Goal: Task Accomplishment & Management: Manage account settings

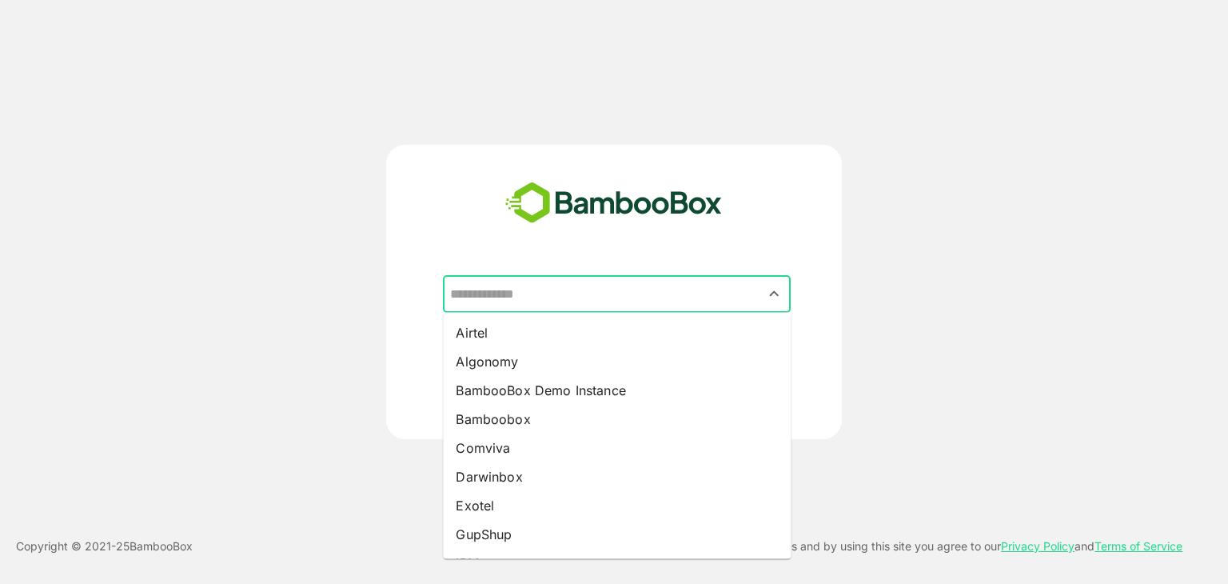
click at [583, 303] on input "text" at bounding box center [616, 294] width 341 height 30
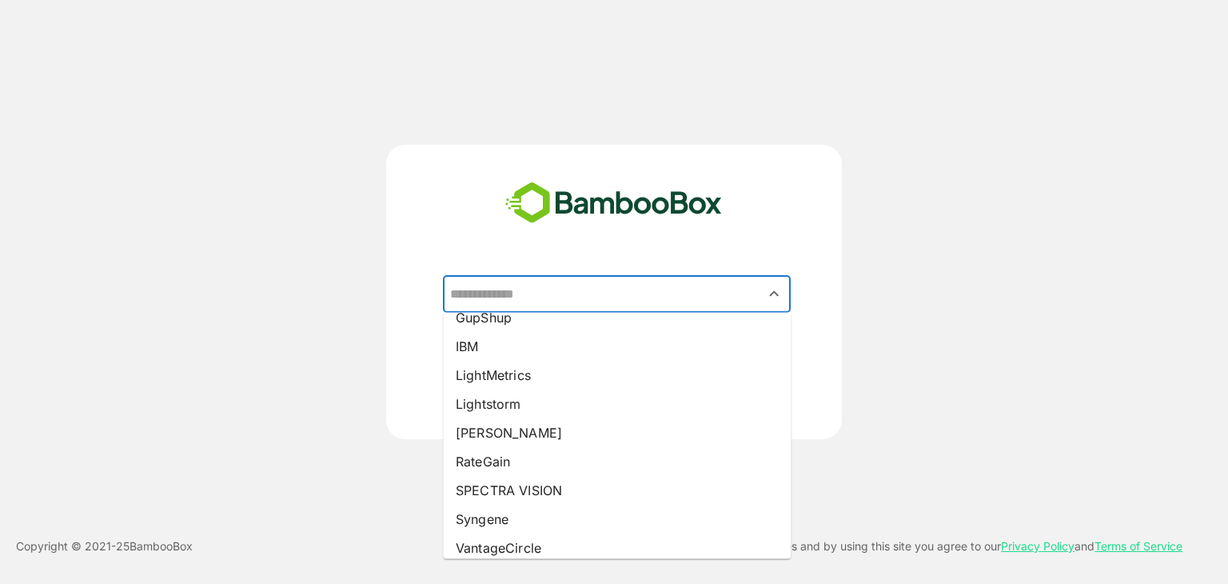
scroll to position [217, 0]
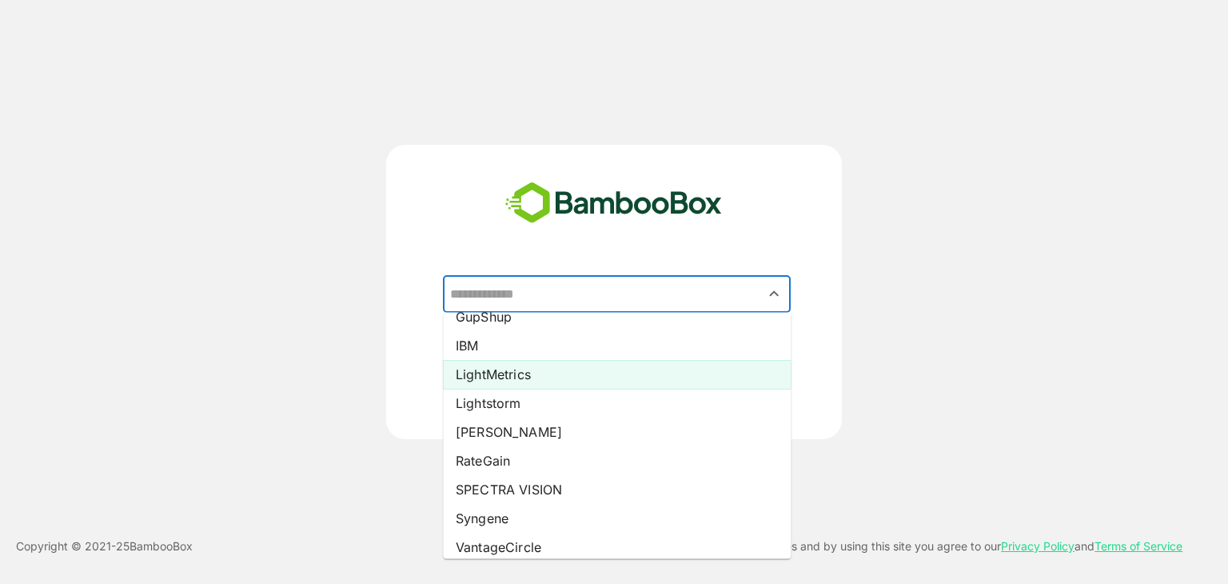
click at [566, 372] on li "LightMetrics" at bounding box center [617, 374] width 348 height 29
type input "**********"
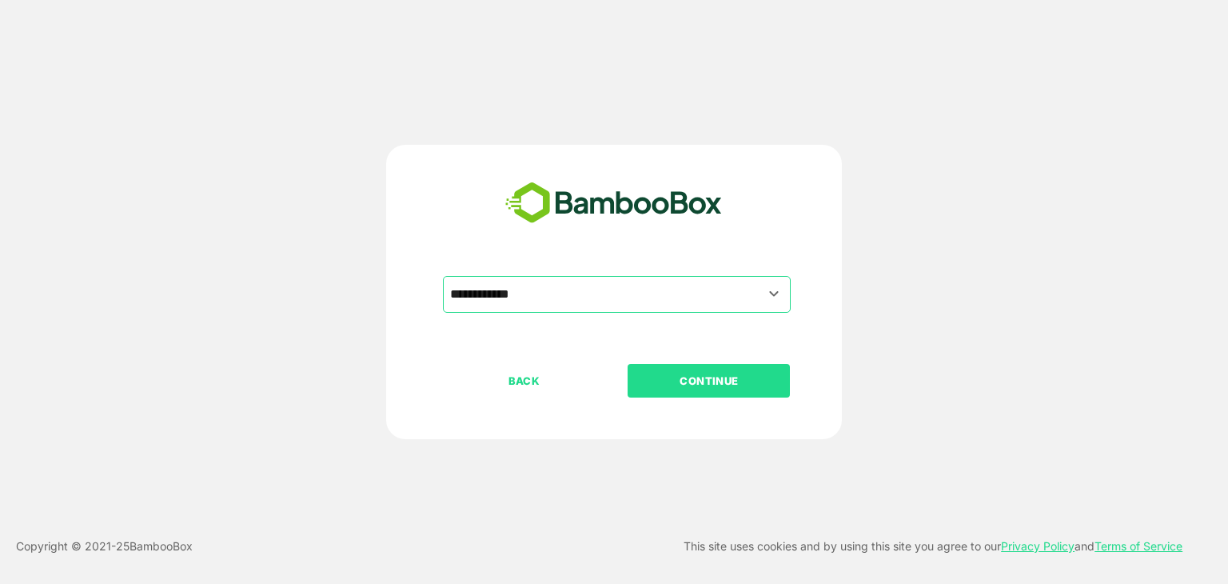
click at [719, 375] on p "CONTINUE" at bounding box center [709, 381] width 160 height 18
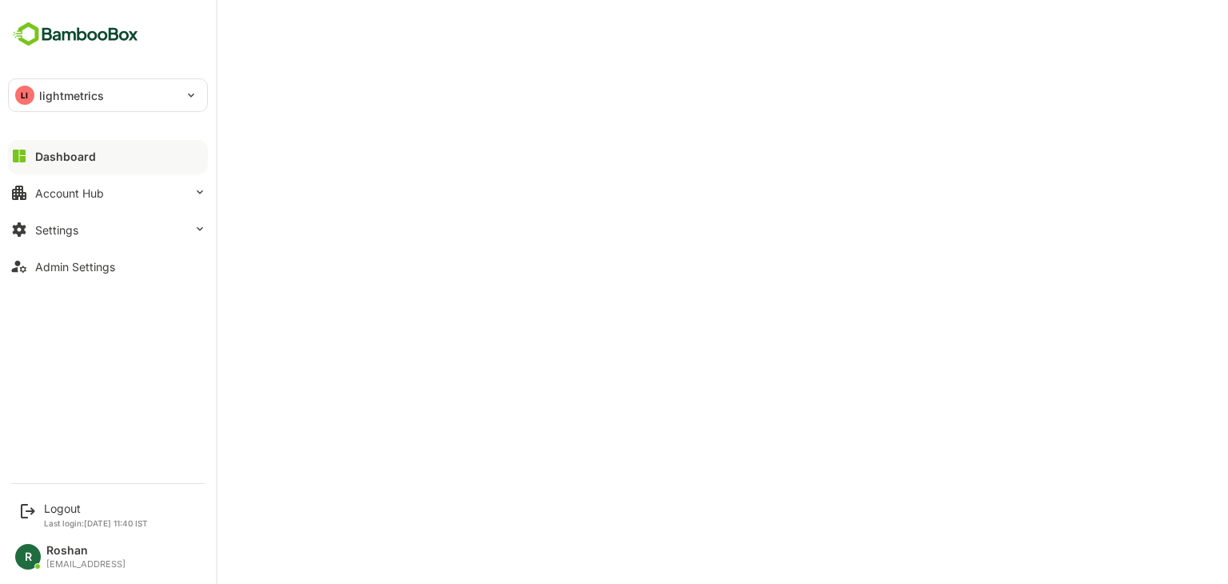
click at [148, 101] on div "LI lightmetrics" at bounding box center [98, 95] width 179 height 32
click at [518, 38] on div at bounding box center [614, 292] width 1228 height 584
click at [146, 228] on button "Settings" at bounding box center [108, 229] width 200 height 32
click at [105, 190] on button "Account Hub" at bounding box center [108, 193] width 200 height 32
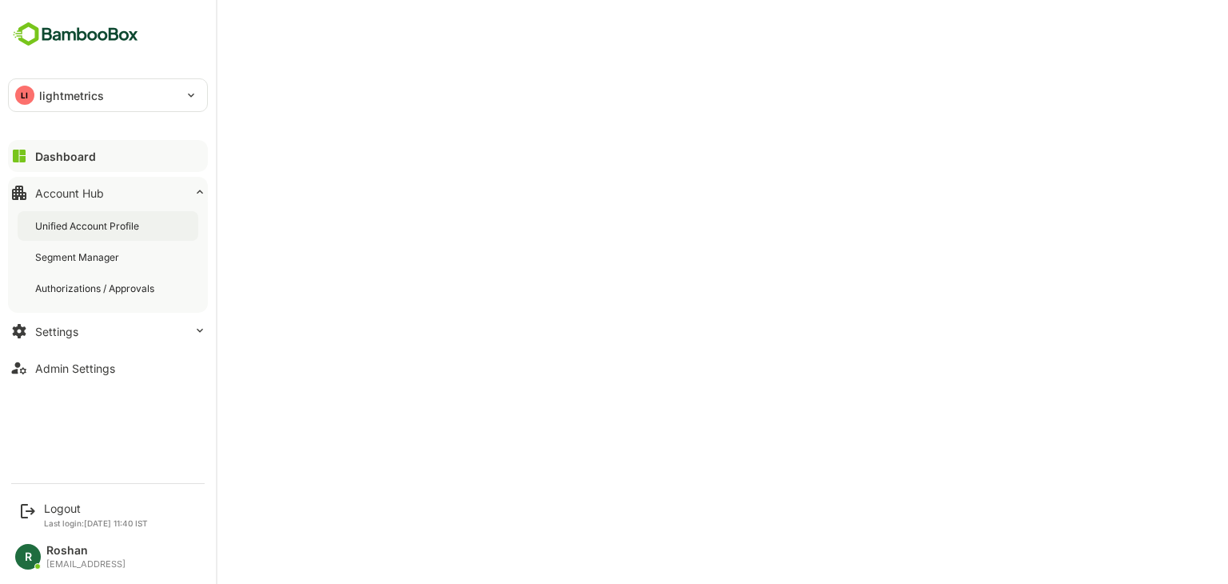
click at [101, 224] on div "Unified Account Profile" at bounding box center [88, 226] width 107 height 14
click at [102, 335] on button "Settings" at bounding box center [108, 331] width 200 height 32
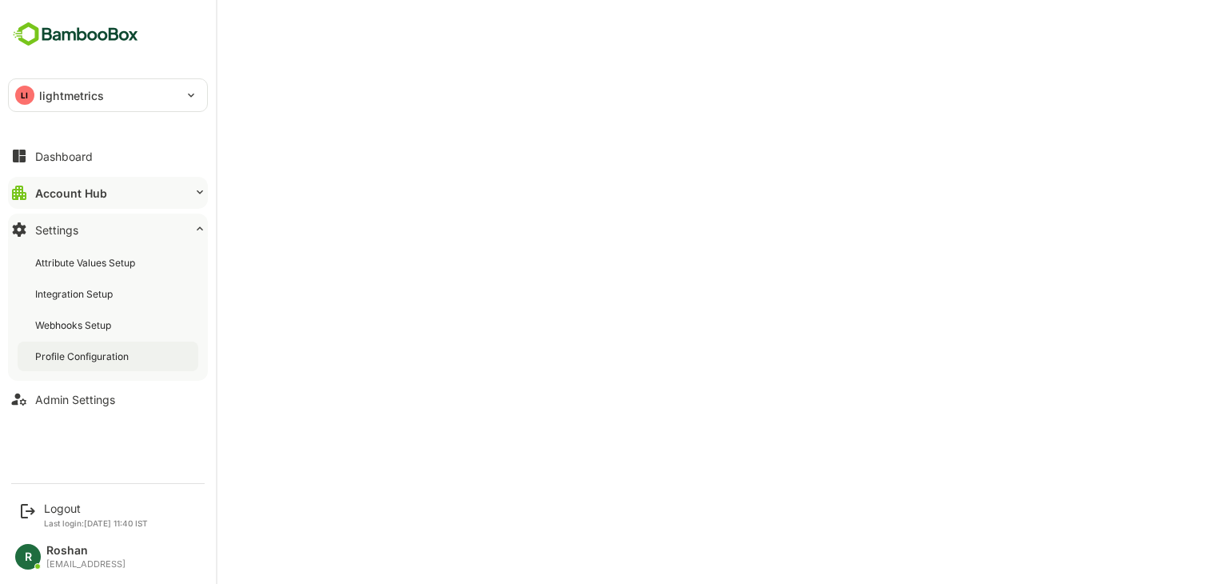
click at [119, 346] on div "Profile Configuration" at bounding box center [108, 356] width 181 height 30
click at [82, 393] on div "Admin Settings" at bounding box center [75, 400] width 80 height 14
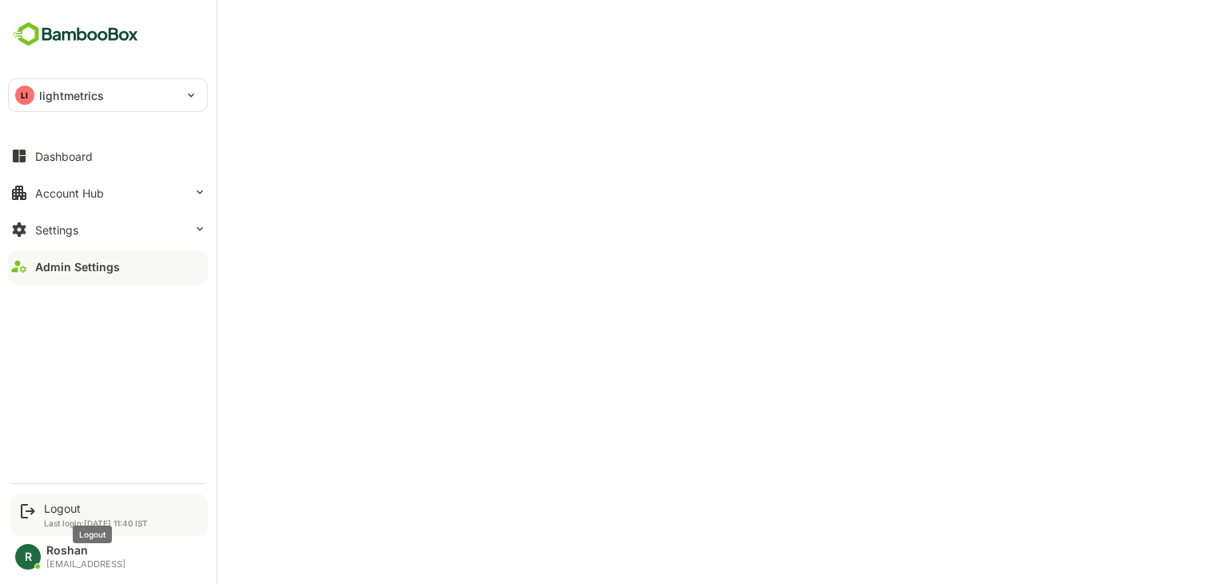
click at [66, 510] on div "Logout" at bounding box center [96, 508] width 104 height 14
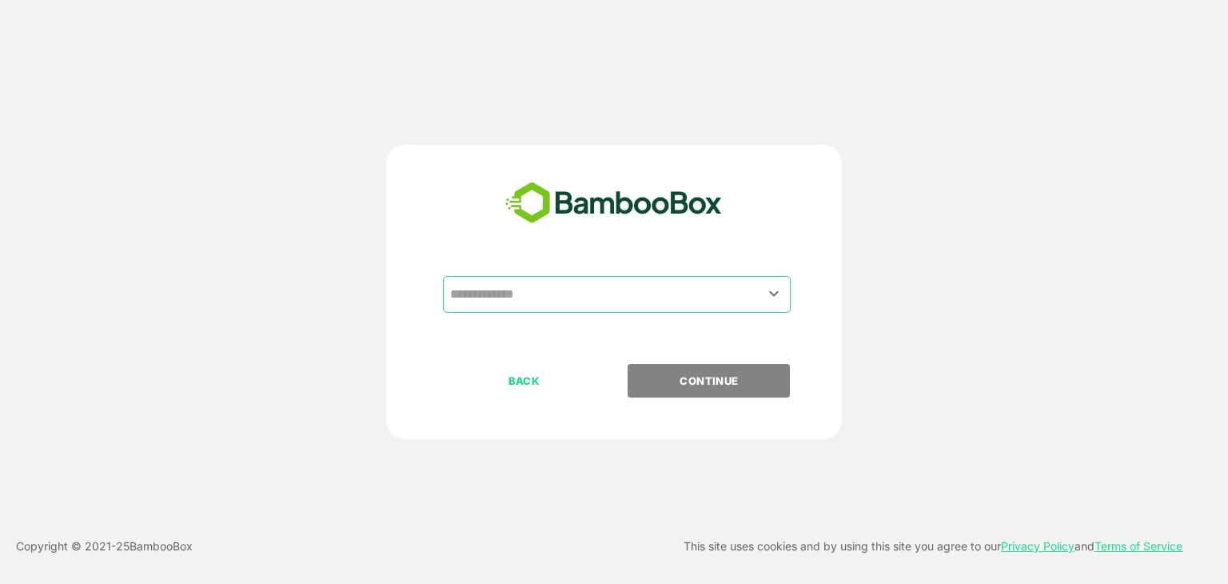
click at [564, 311] on div "​" at bounding box center [617, 294] width 348 height 37
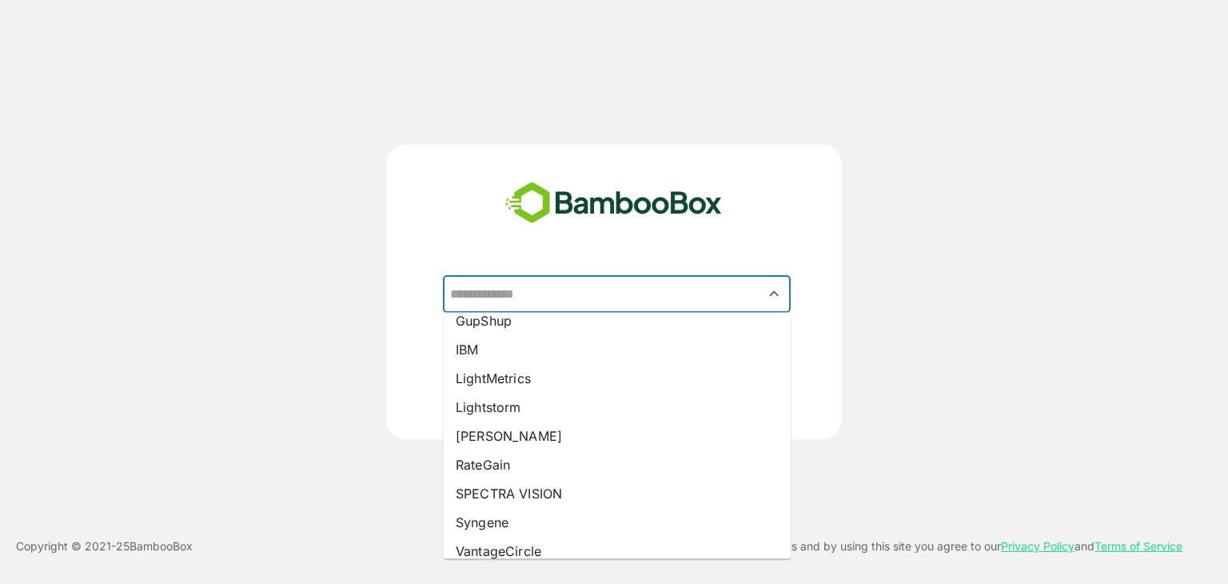
scroll to position [217, 0]
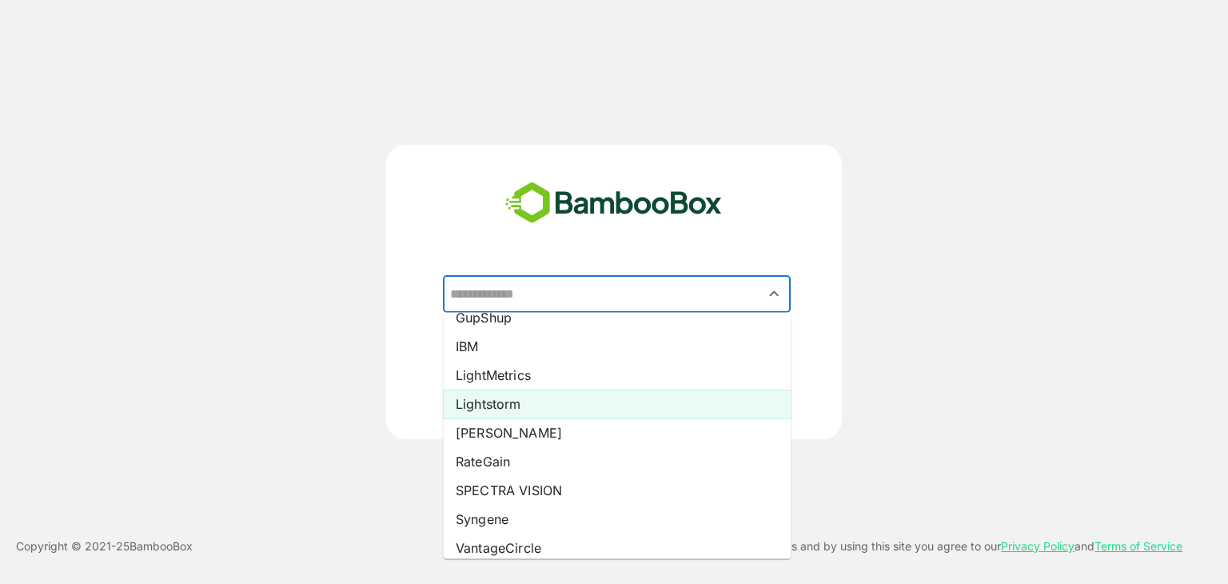
click at [553, 412] on li "Lightstorm" at bounding box center [617, 403] width 348 height 29
type input "**********"
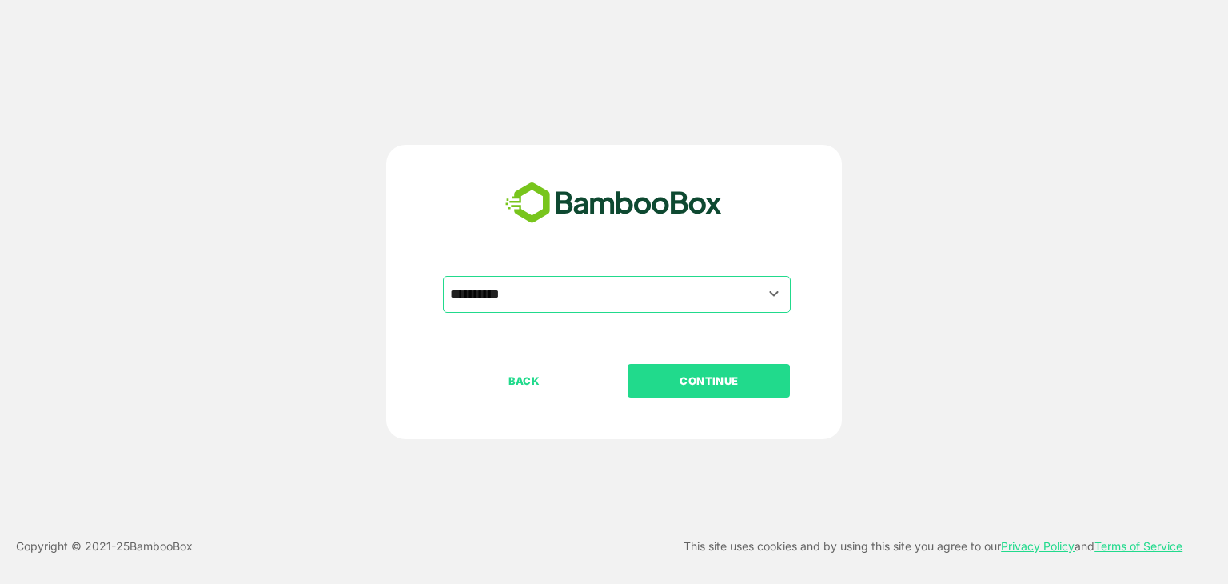
click at [712, 381] on p "CONTINUE" at bounding box center [709, 381] width 160 height 18
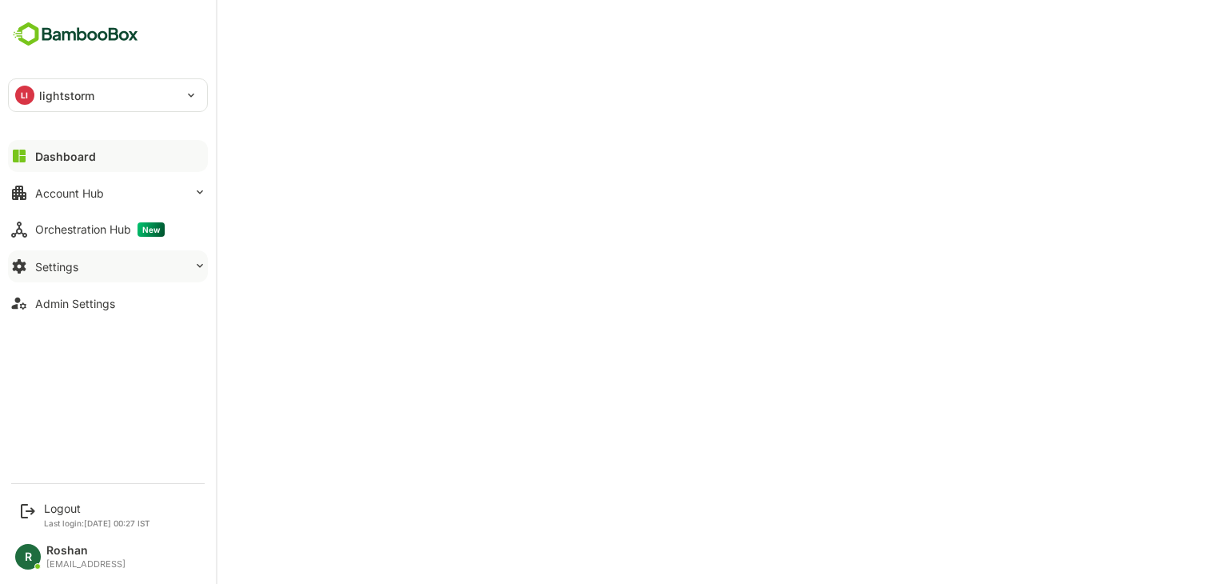
click at [134, 267] on button "Settings" at bounding box center [108, 266] width 200 height 32
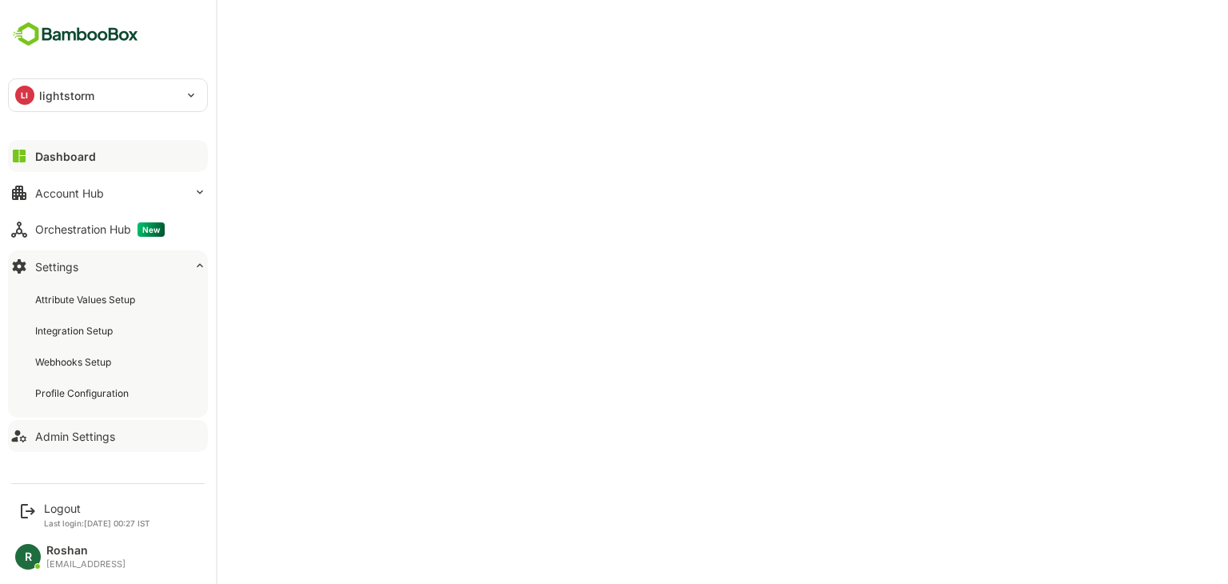
click at [96, 430] on div "Admin Settings" at bounding box center [75, 436] width 80 height 14
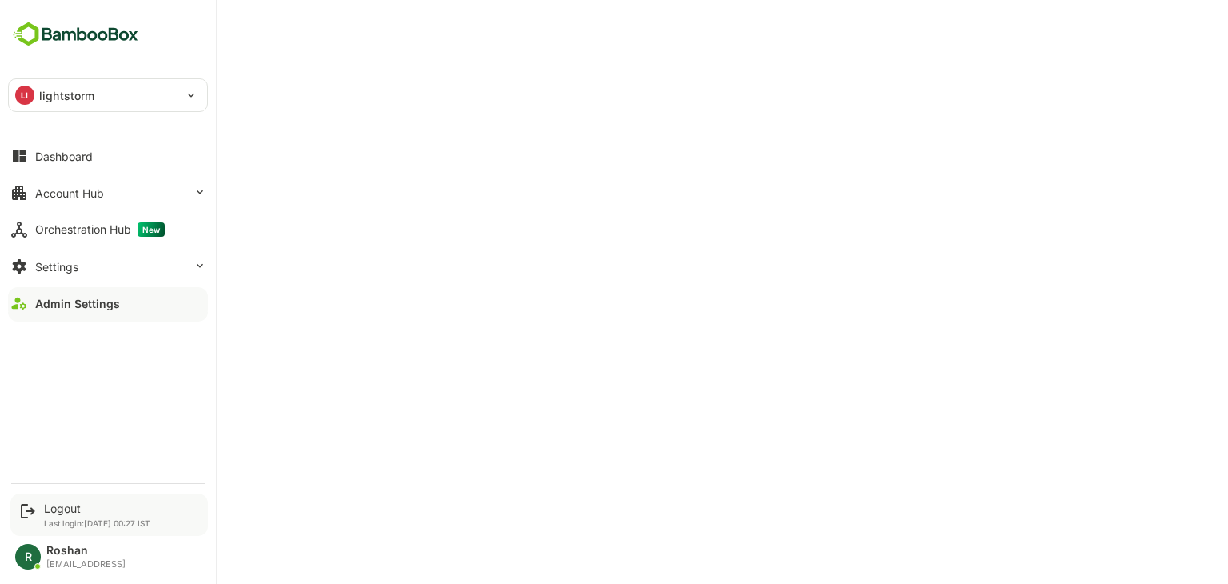
click at [59, 516] on div "Logout Last login: [DATE] 00:27 IST" at bounding box center [97, 514] width 106 height 26
click at [54, 508] on div "Logout" at bounding box center [97, 508] width 106 height 14
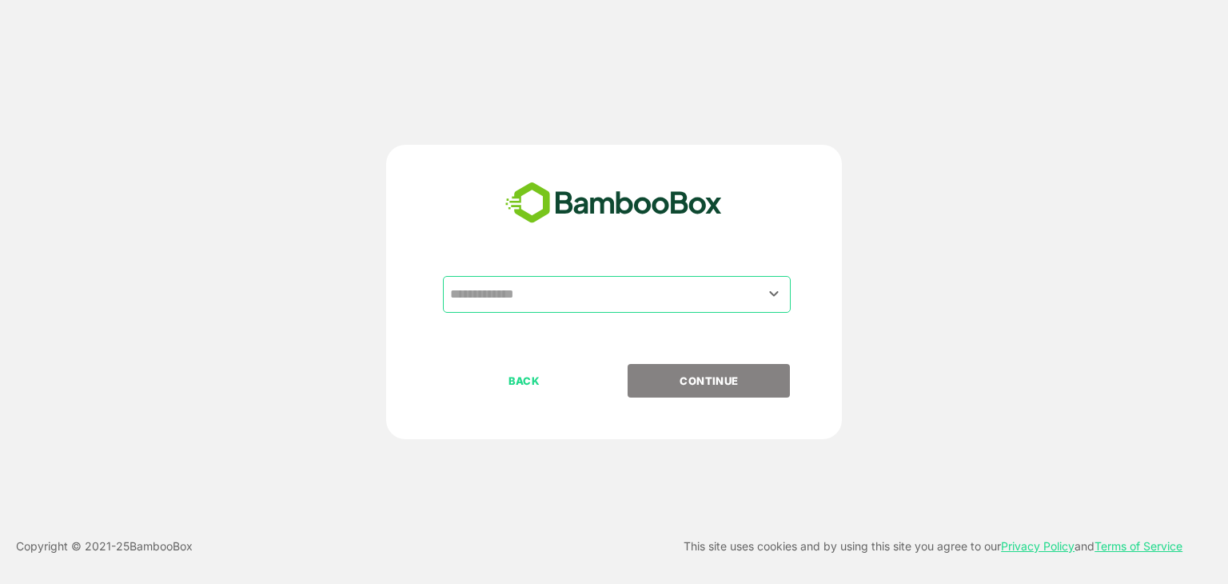
click at [602, 297] on input "text" at bounding box center [616, 294] width 341 height 30
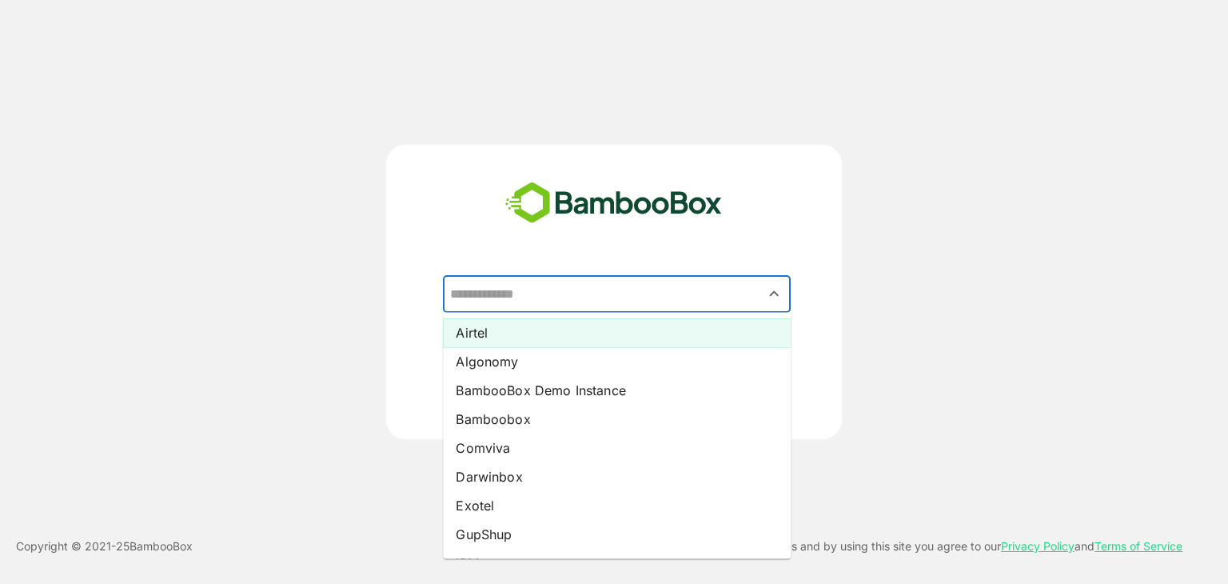
click at [564, 331] on li "Airtel" at bounding box center [617, 332] width 348 height 29
type input "******"
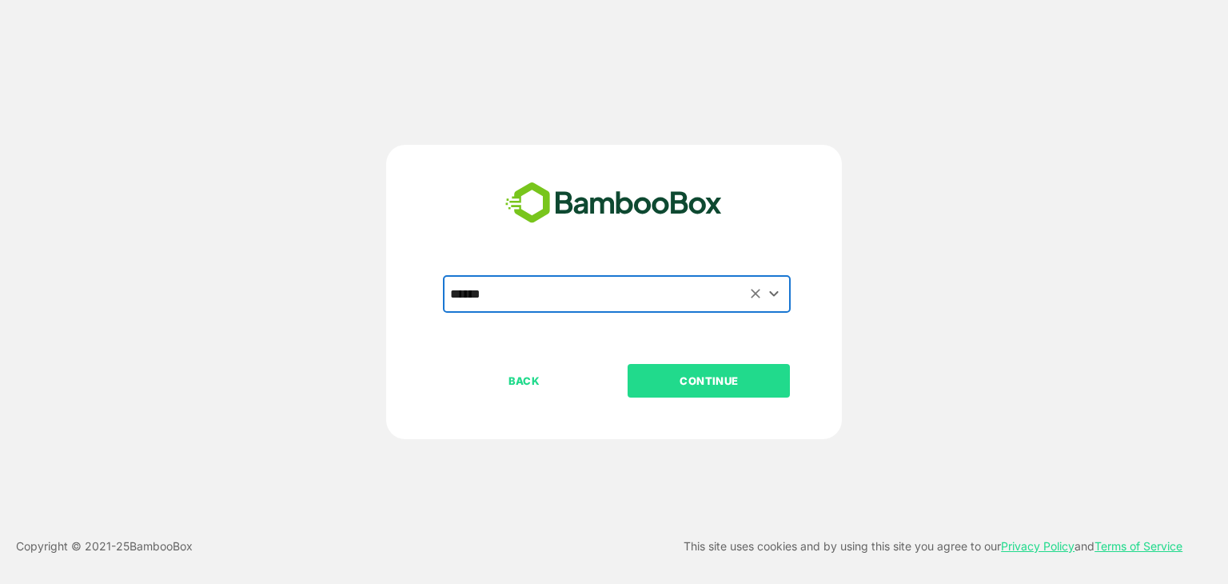
click at [758, 385] on p "CONTINUE" at bounding box center [709, 381] width 160 height 18
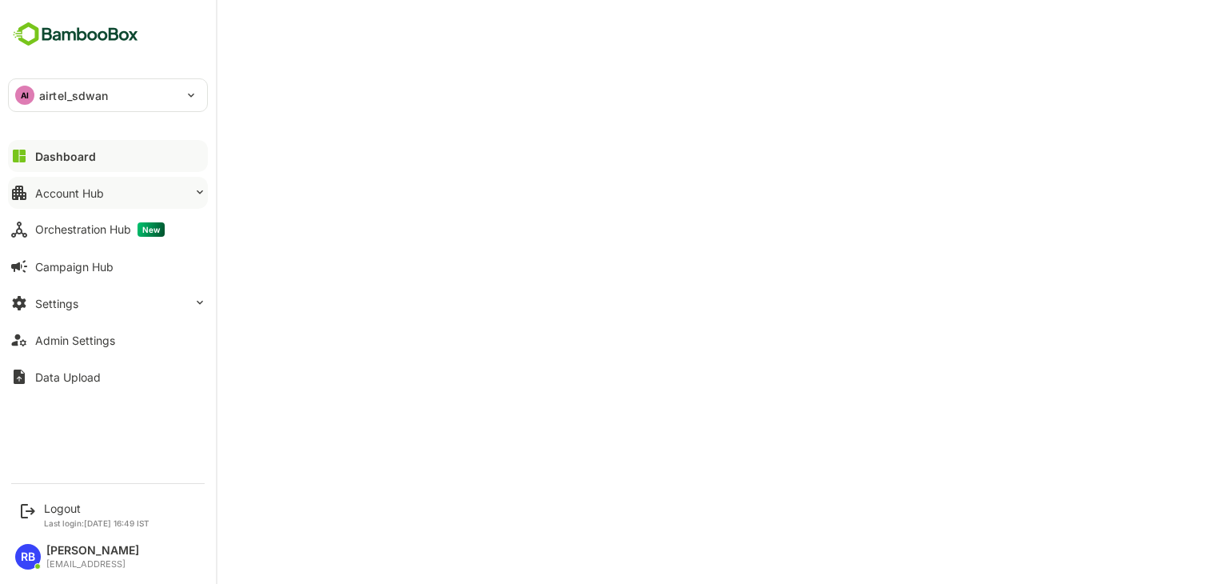
click at [93, 197] on div "Account Hub" at bounding box center [69, 193] width 69 height 14
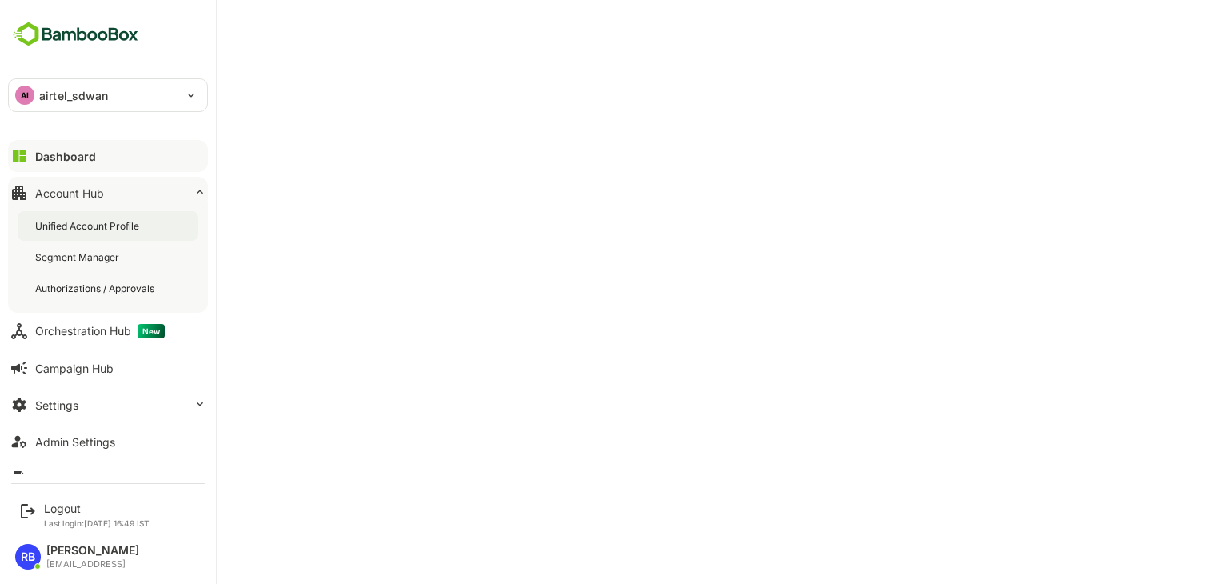
click at [96, 221] on div "Unified Account Profile" at bounding box center [88, 226] width 107 height 14
click at [54, 510] on div "Logout" at bounding box center [97, 508] width 106 height 14
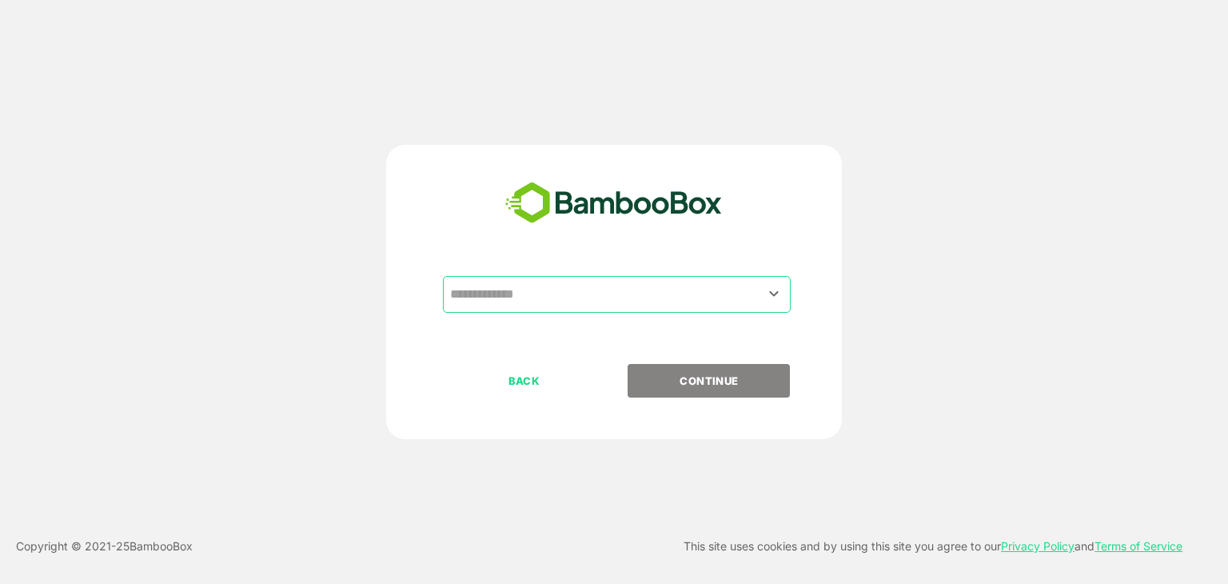
click at [578, 293] on input "text" at bounding box center [616, 294] width 341 height 30
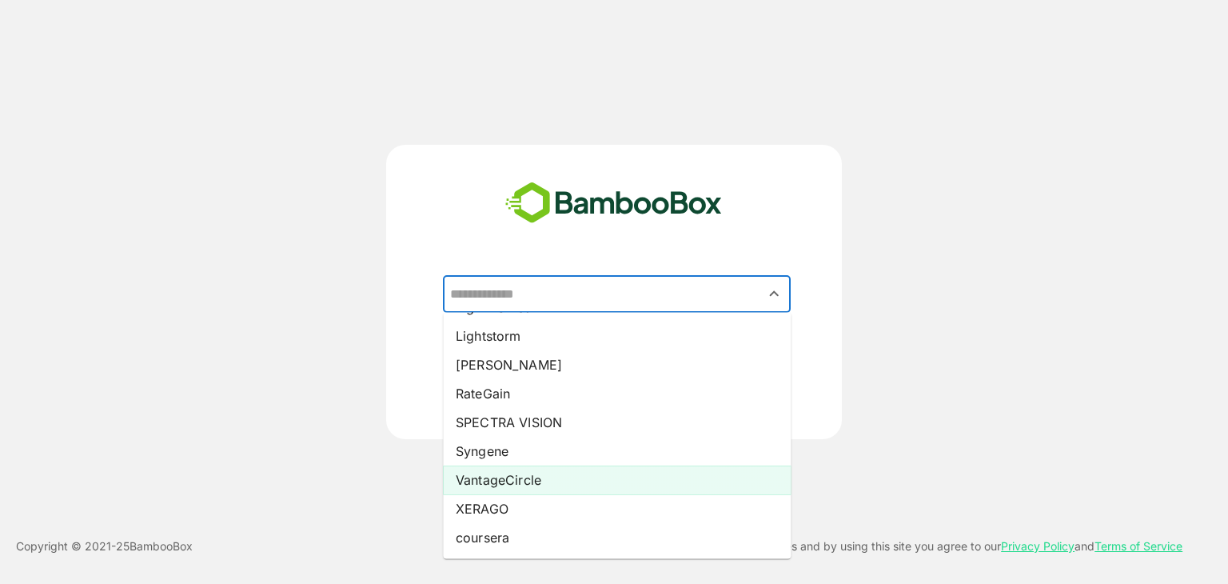
scroll to position [219, 0]
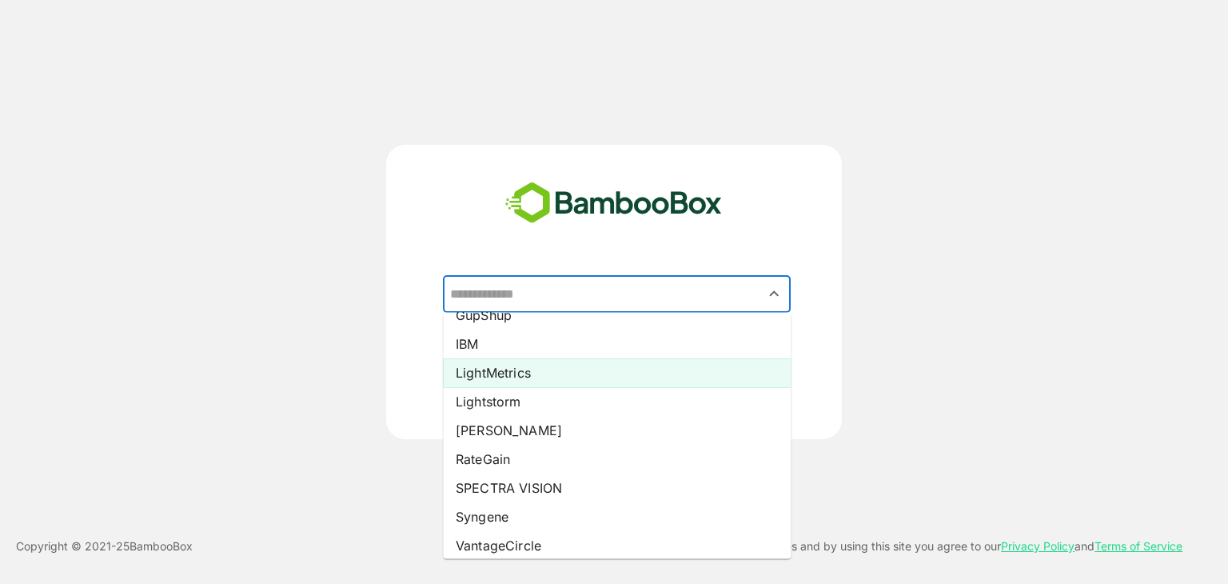
click at [547, 373] on li "LightMetrics" at bounding box center [617, 372] width 348 height 29
type input "**********"
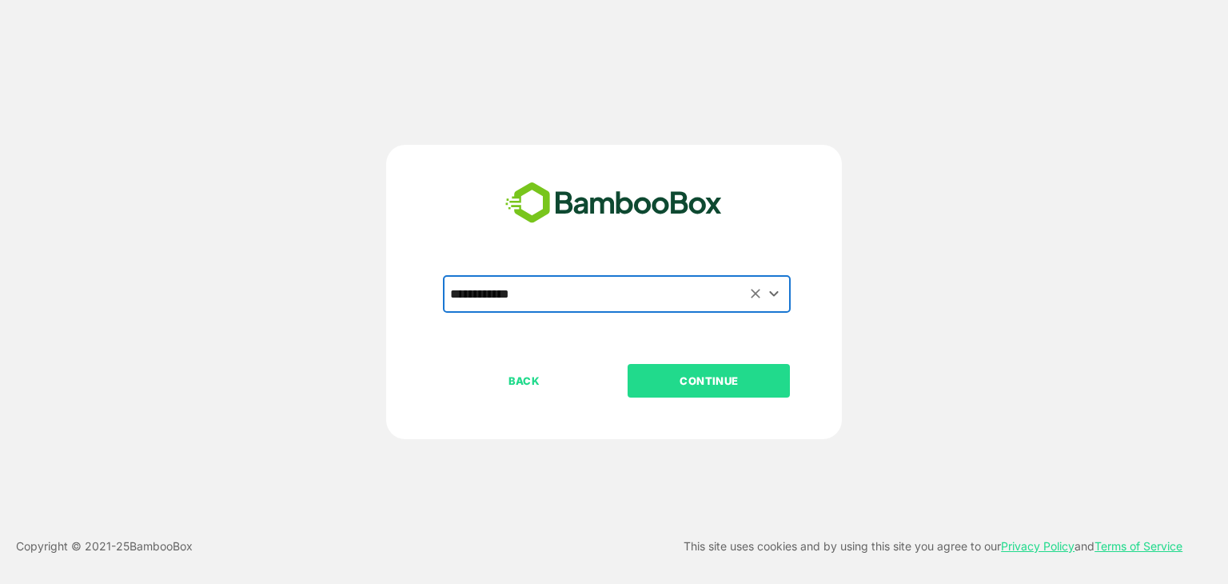
click at [739, 383] on p "CONTINUE" at bounding box center [709, 381] width 160 height 18
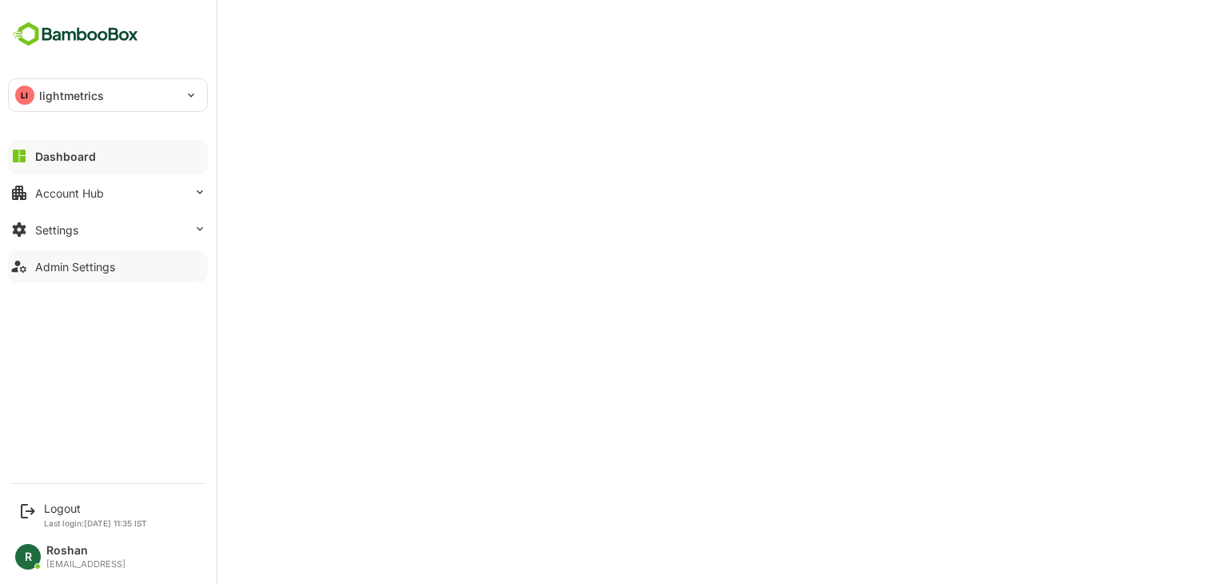
click at [150, 258] on button "Admin Settings" at bounding box center [108, 266] width 200 height 32
click at [54, 506] on div "Logout" at bounding box center [95, 508] width 103 height 14
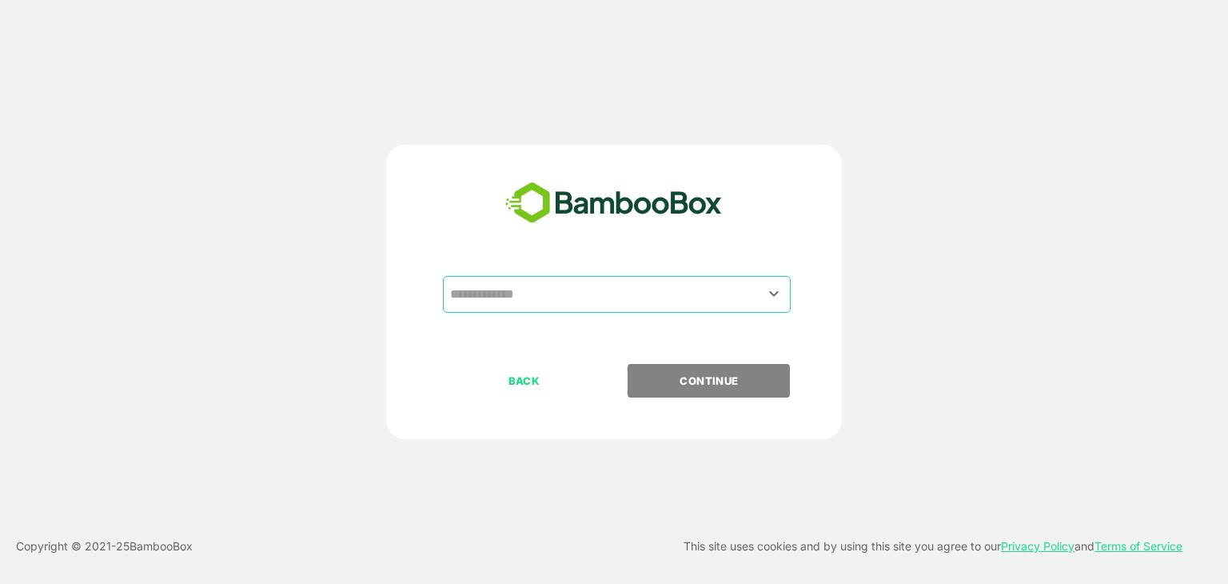
click at [646, 298] on input "text" at bounding box center [616, 294] width 341 height 30
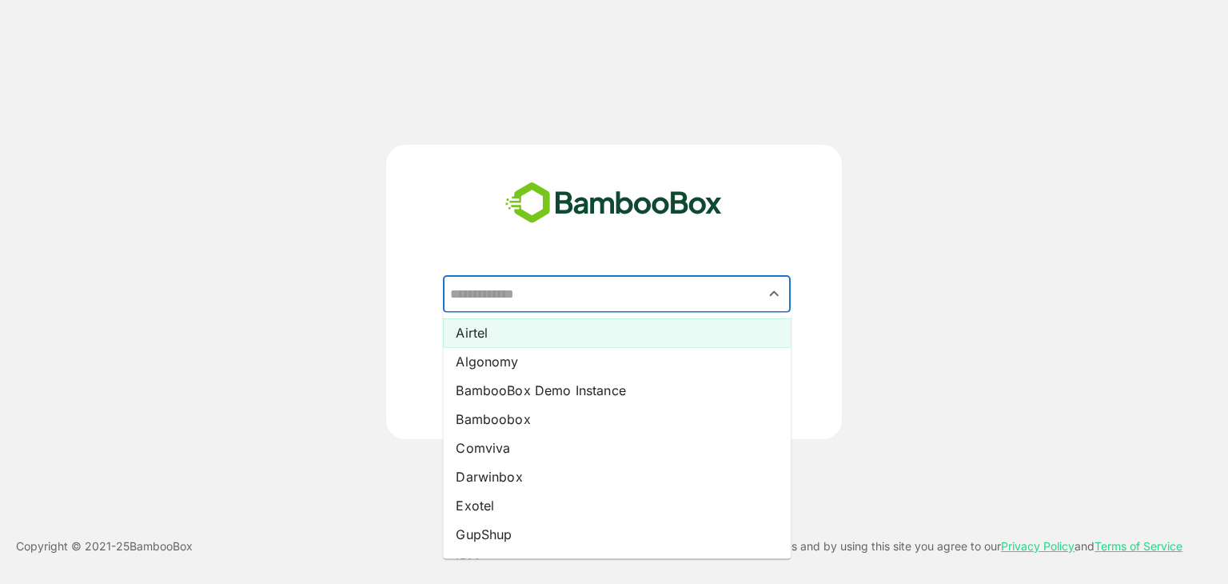
click at [588, 337] on li "Airtel" at bounding box center [617, 332] width 348 height 29
type input "******"
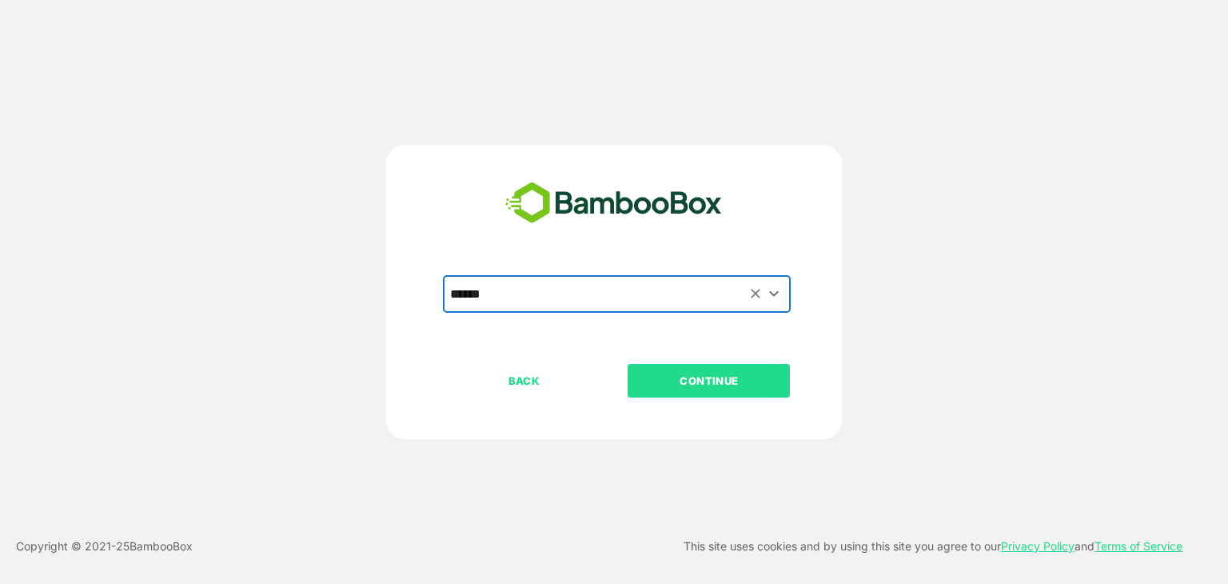
click at [721, 374] on p "CONTINUE" at bounding box center [709, 381] width 160 height 18
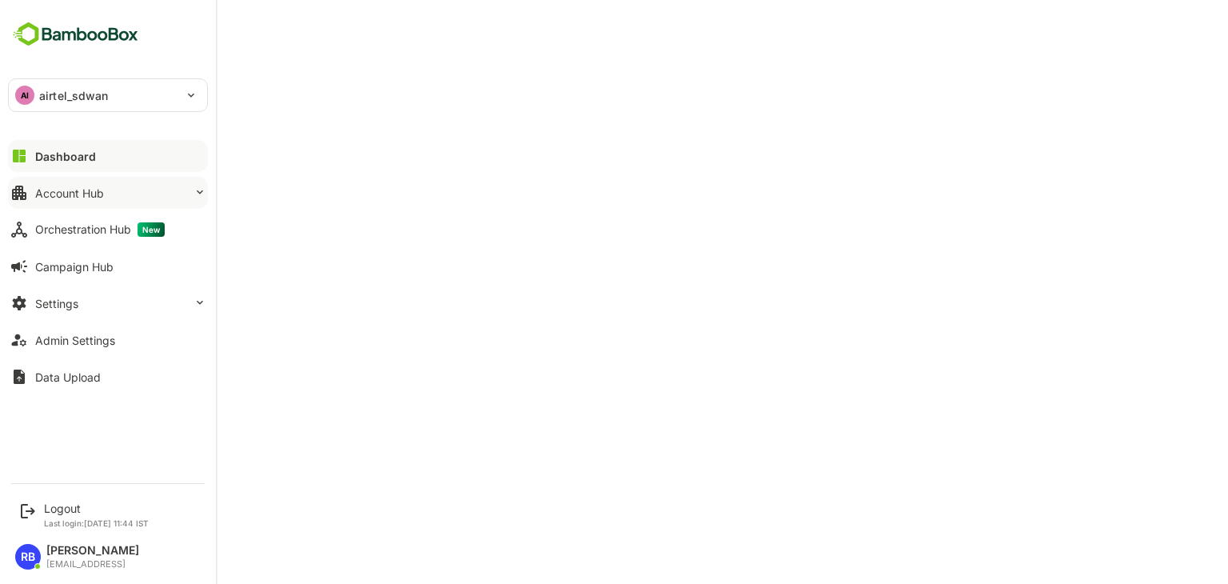
click at [123, 201] on button "Account Hub" at bounding box center [108, 193] width 200 height 32
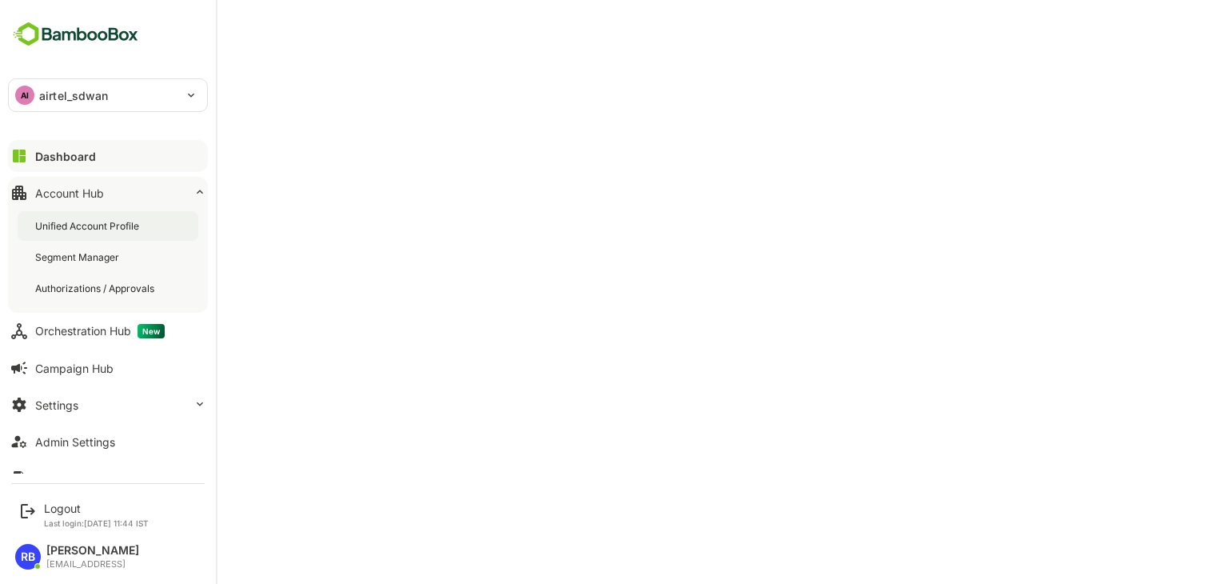
click at [85, 217] on div "Unified Account Profile" at bounding box center [108, 226] width 181 height 30
click at [87, 512] on div "Logout" at bounding box center [96, 508] width 105 height 14
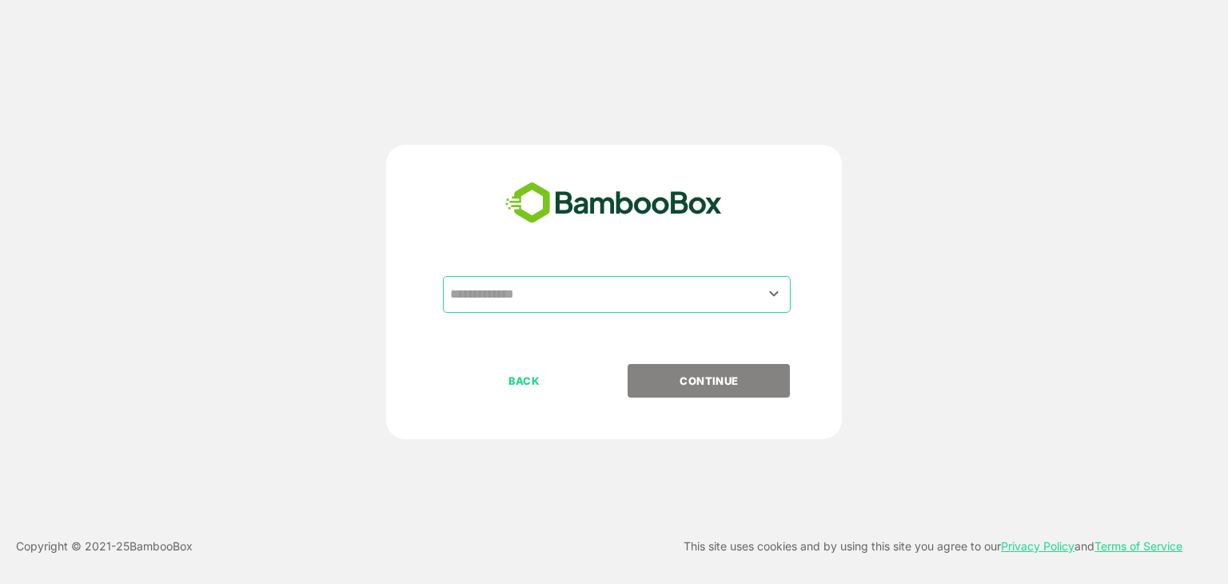
click at [581, 293] on input "text" at bounding box center [616, 294] width 341 height 30
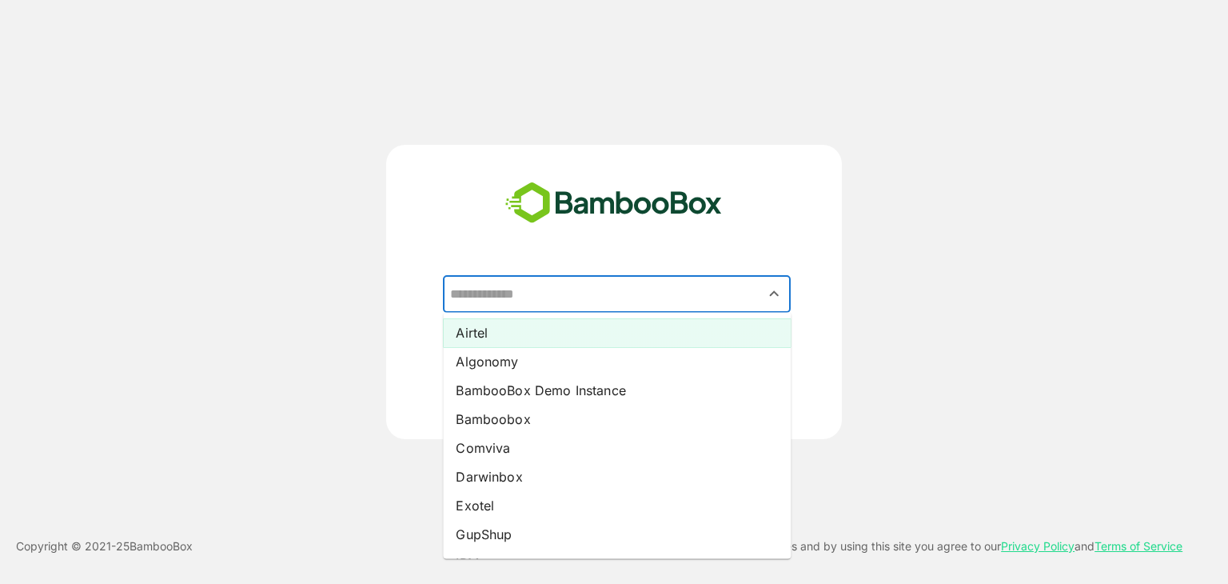
click at [540, 329] on li "Airtel" at bounding box center [617, 332] width 348 height 29
type input "******"
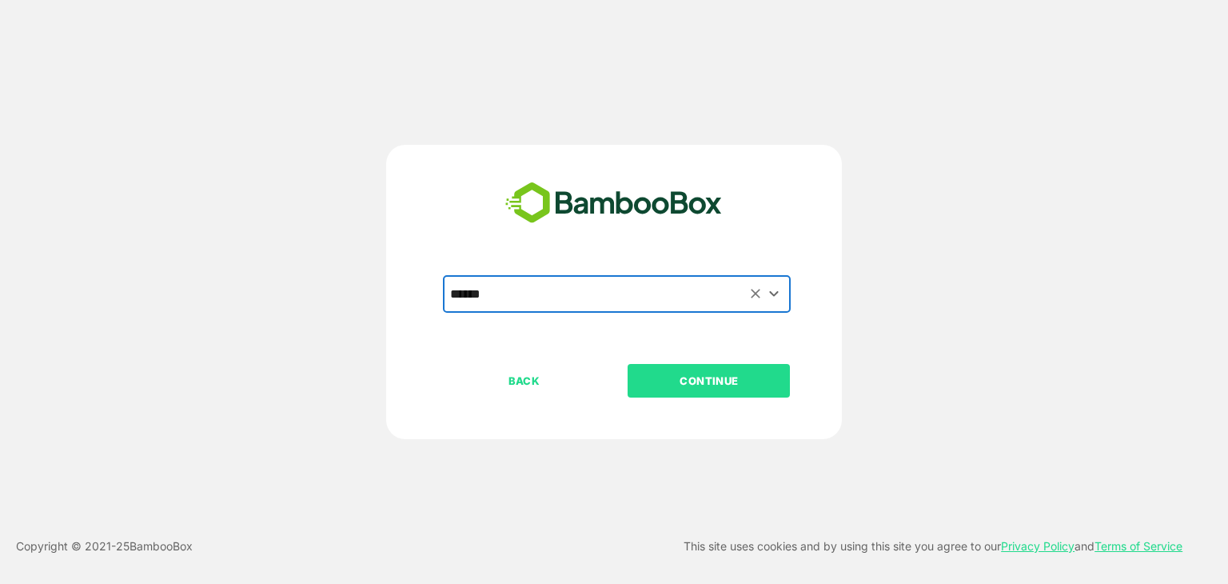
click at [747, 378] on p "CONTINUE" at bounding box center [709, 381] width 160 height 18
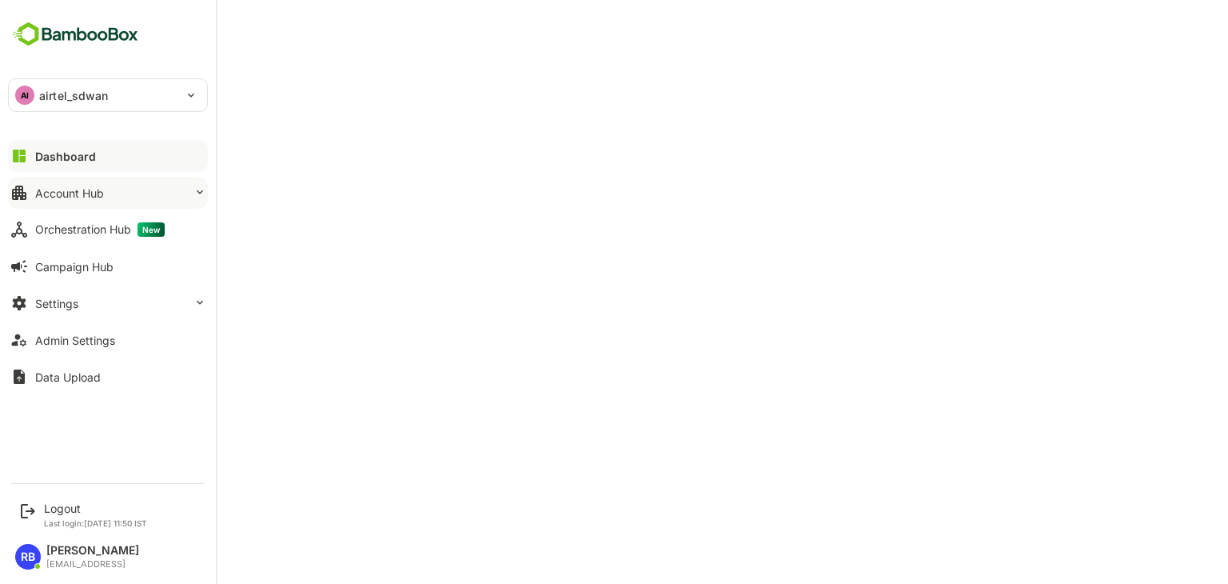
click at [95, 185] on button "Account Hub" at bounding box center [108, 193] width 200 height 32
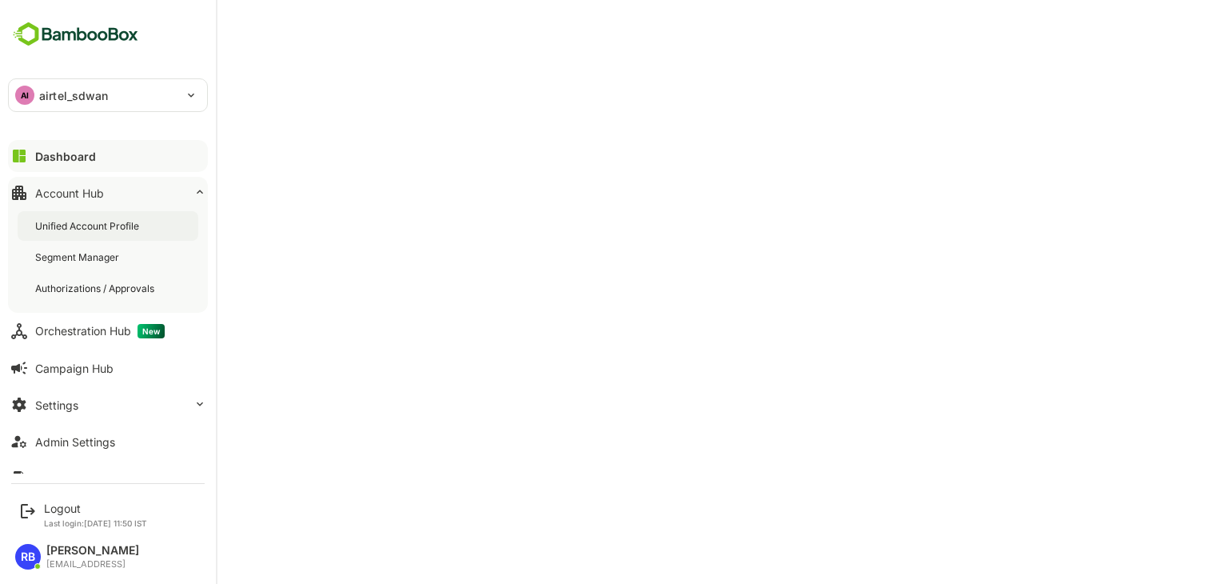
click at [97, 223] on div "Unified Account Profile" at bounding box center [88, 226] width 107 height 14
